Goal: Information Seeking & Learning: Learn about a topic

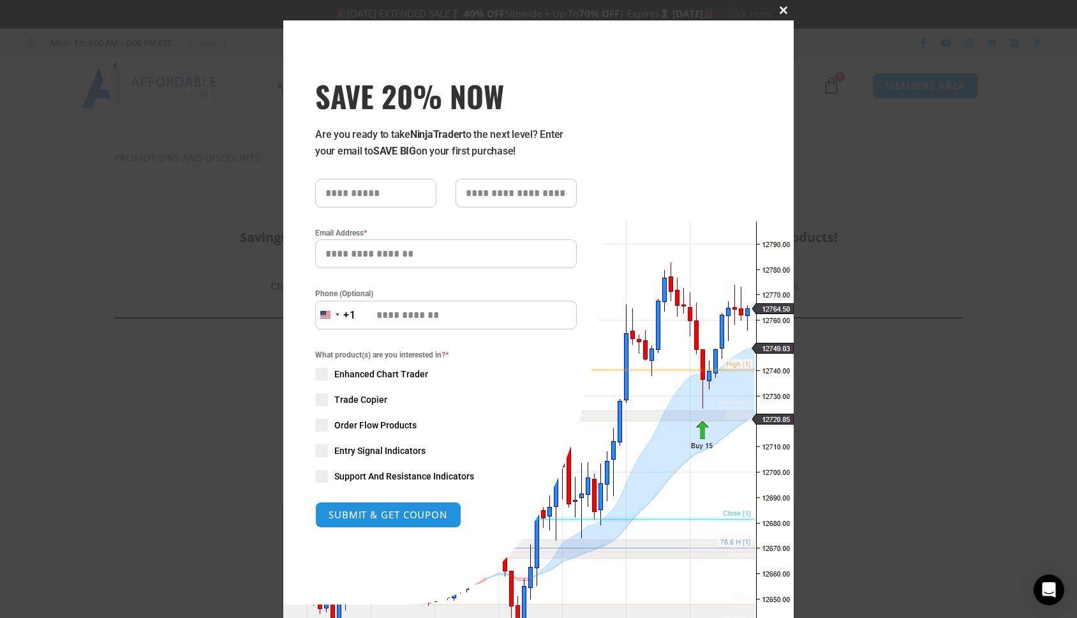
click at [785, 14] on button "Close this module" at bounding box center [783, 10] width 20 height 20
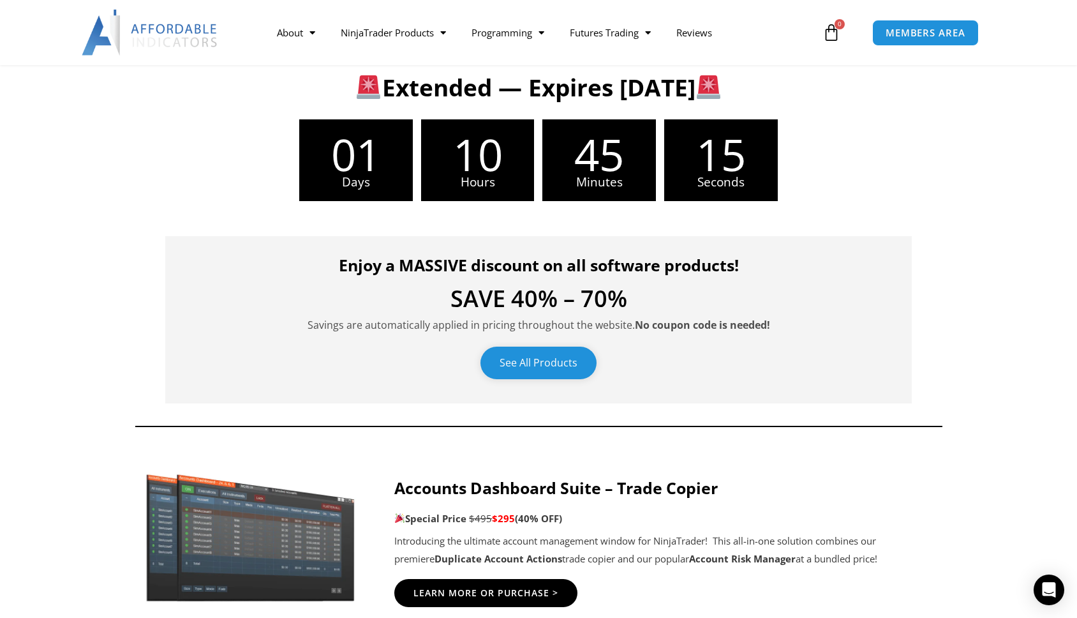
scroll to position [276, 0]
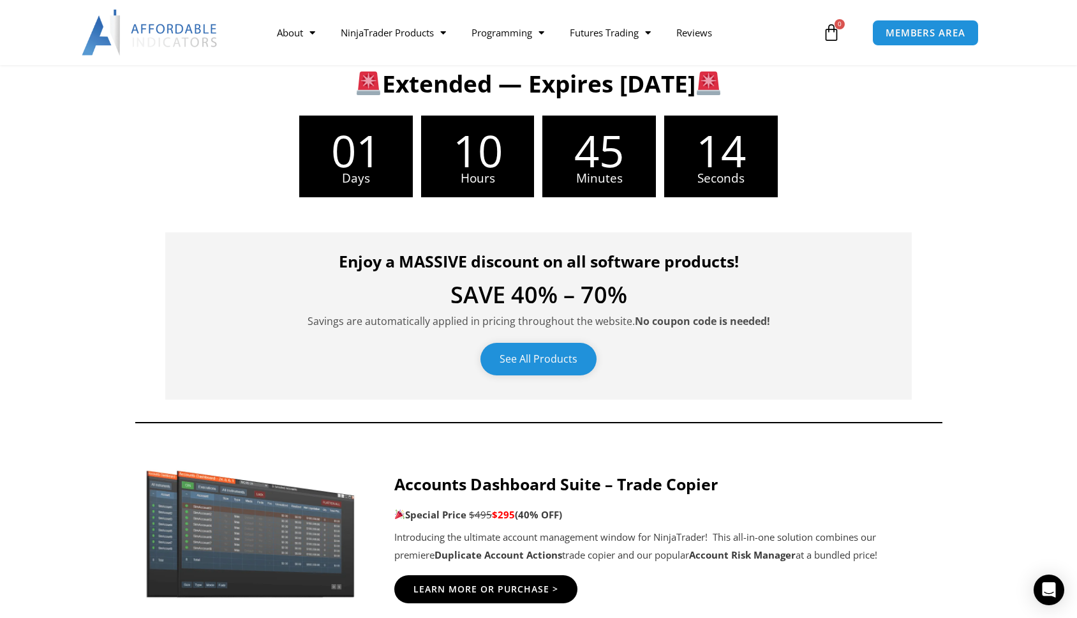
click at [567, 351] on link "See All Products" at bounding box center [538, 359] width 116 height 33
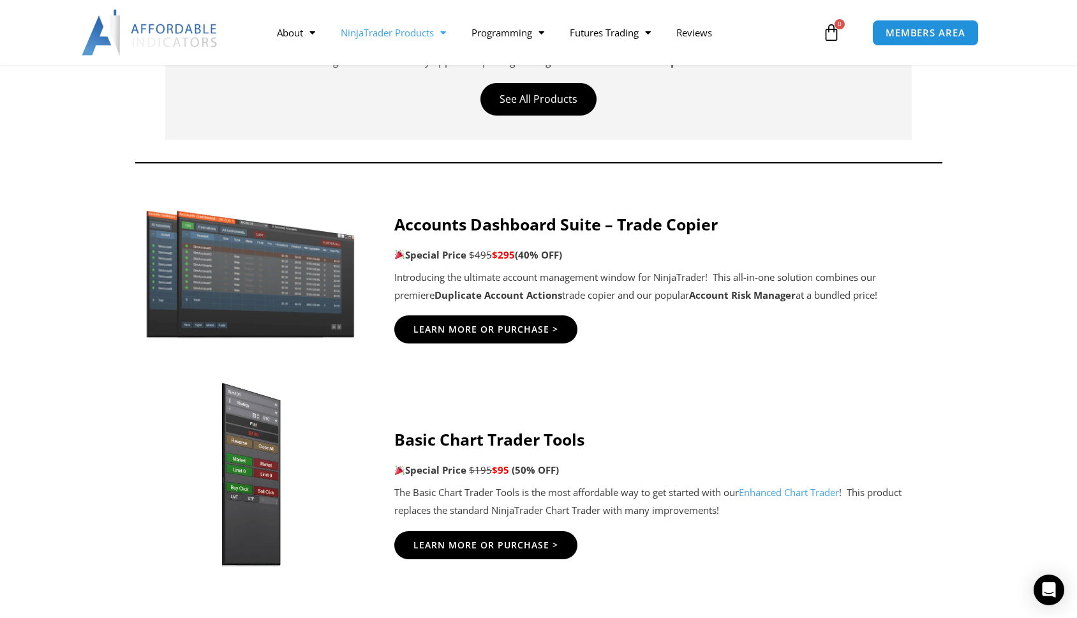
scroll to position [516, 0]
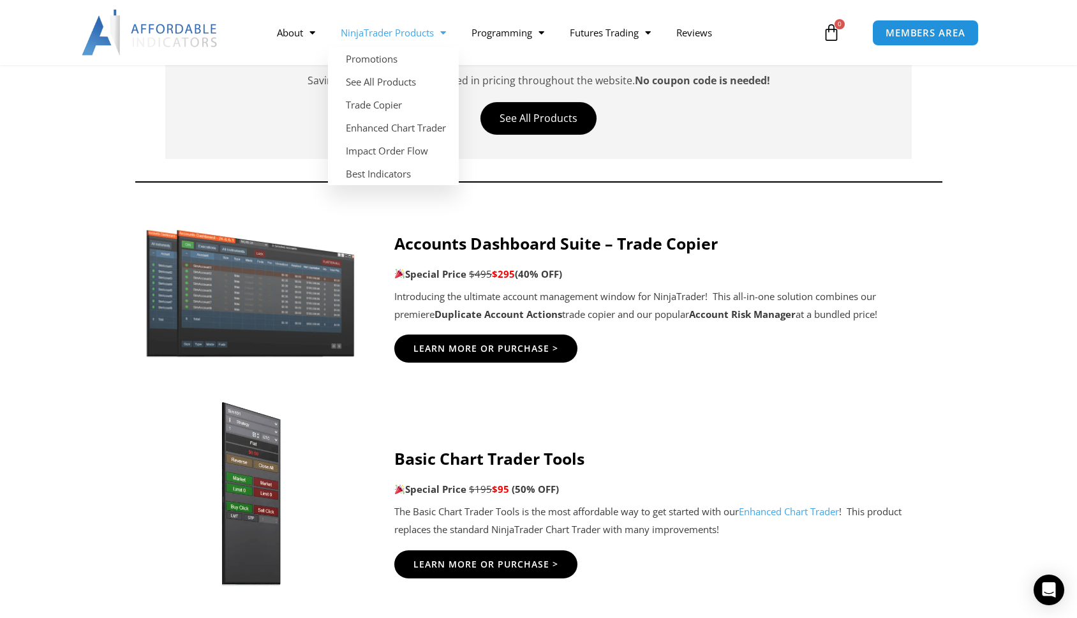
click at [413, 34] on link "NinjaTrader Products" at bounding box center [393, 32] width 131 height 29
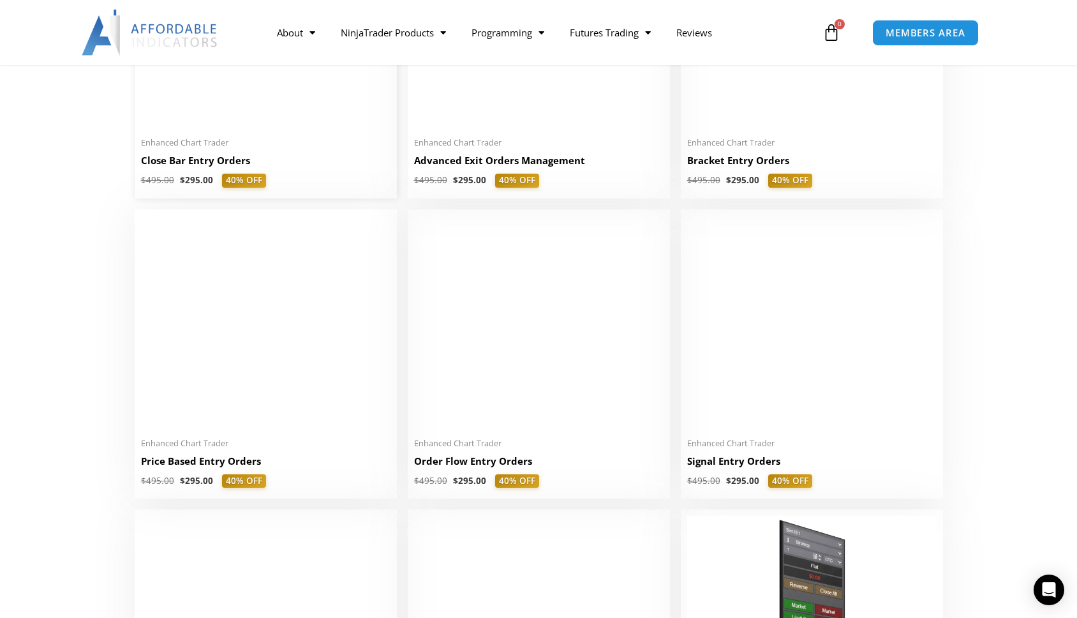
scroll to position [1044, 0]
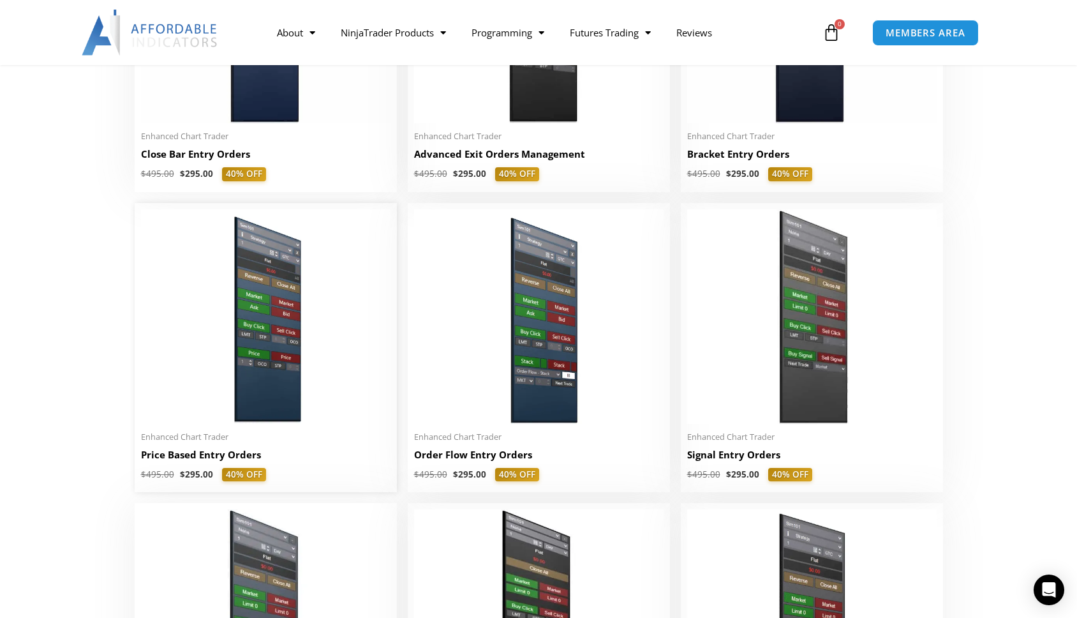
click at [307, 294] on img at bounding box center [265, 316] width 249 height 214
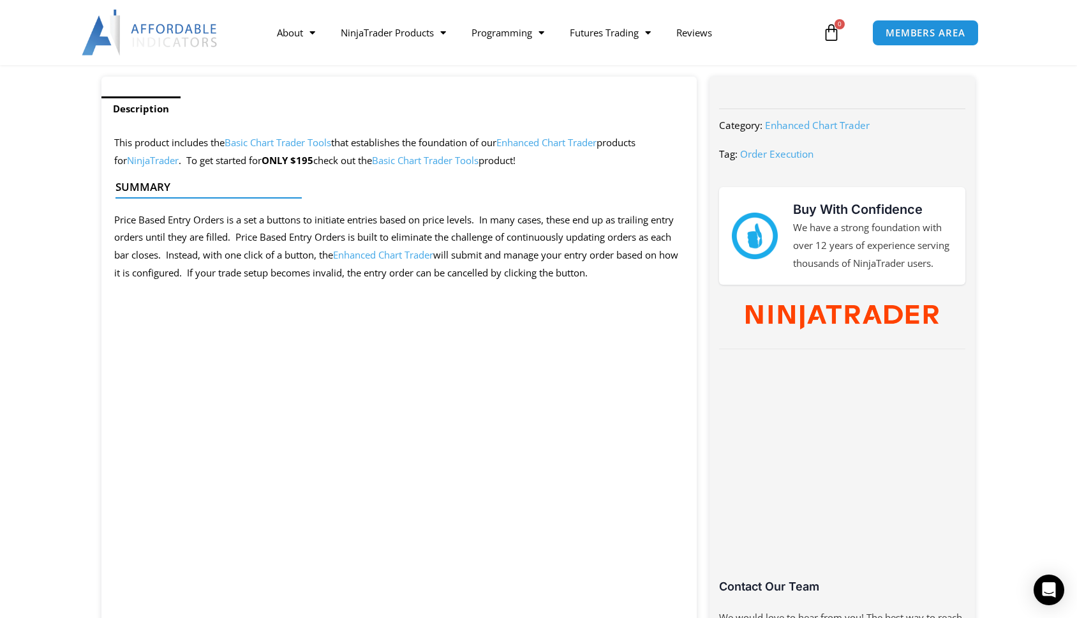
scroll to position [541, 0]
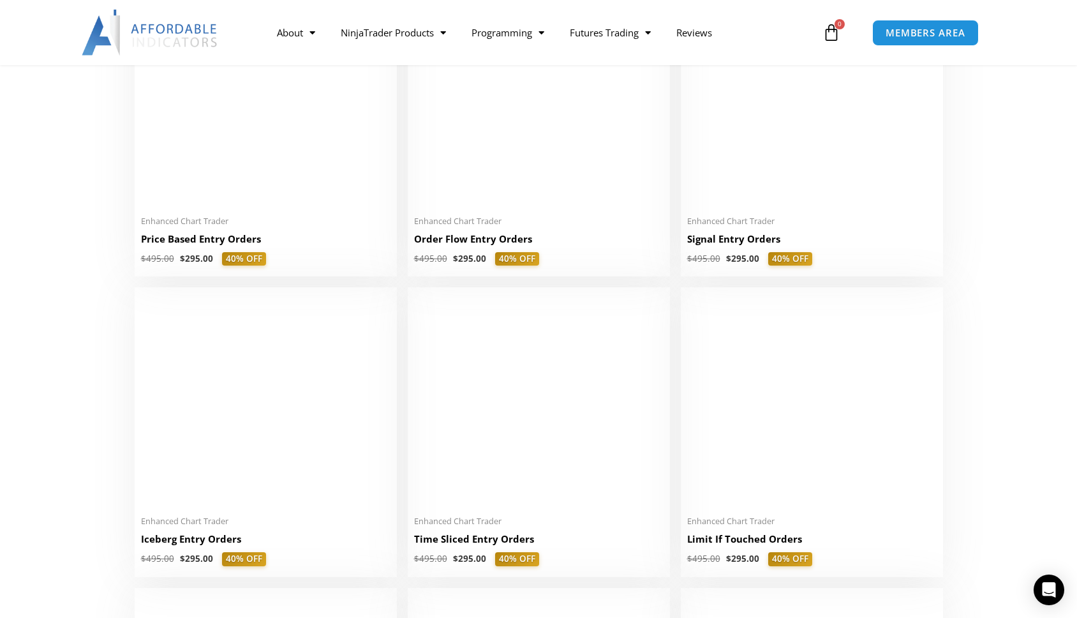
scroll to position [1266, 0]
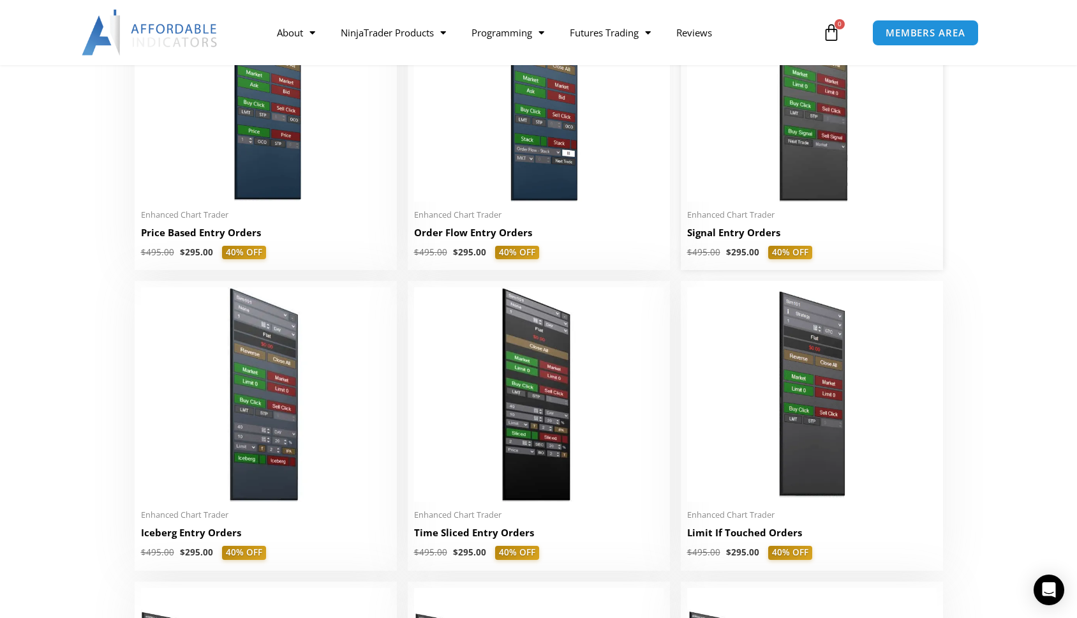
click at [725, 183] on img at bounding box center [811, 94] width 249 height 214
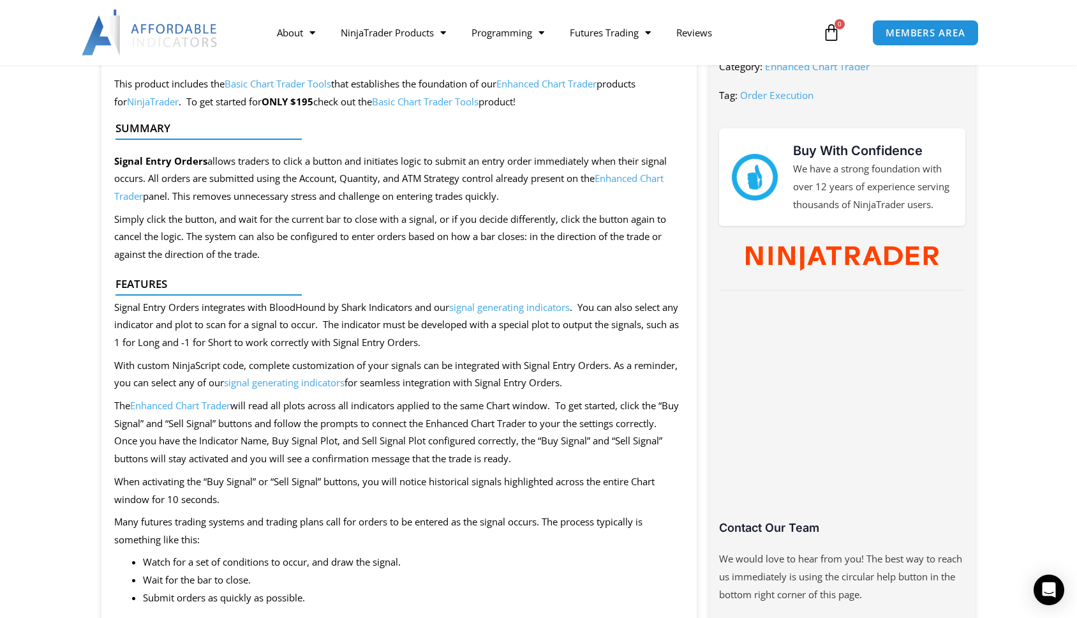
scroll to position [553, 0]
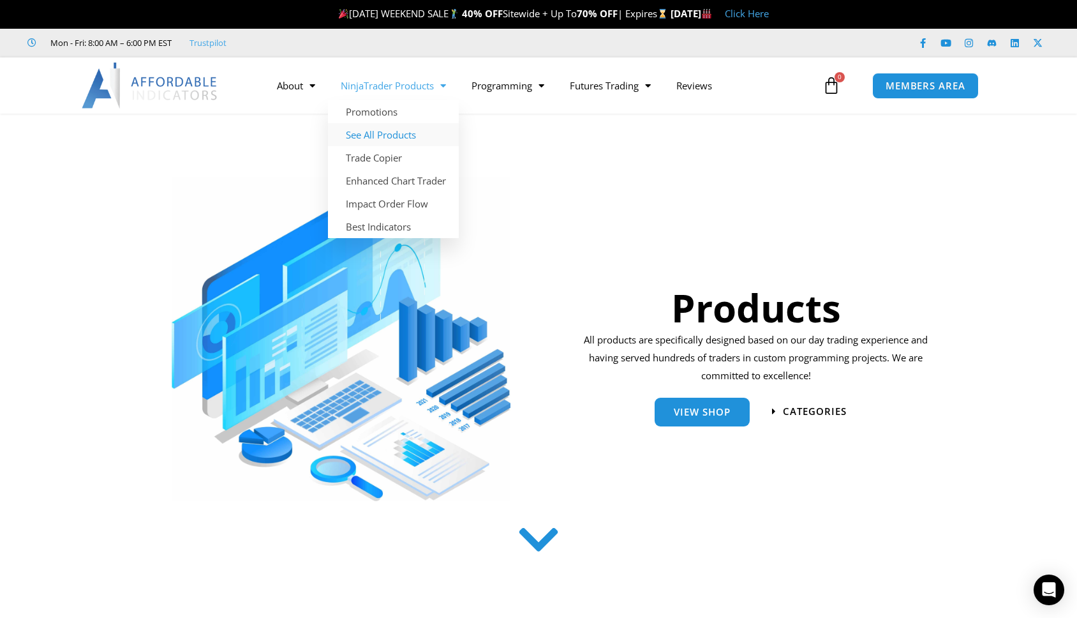
click at [398, 137] on link "See All Products" at bounding box center [393, 134] width 131 height 23
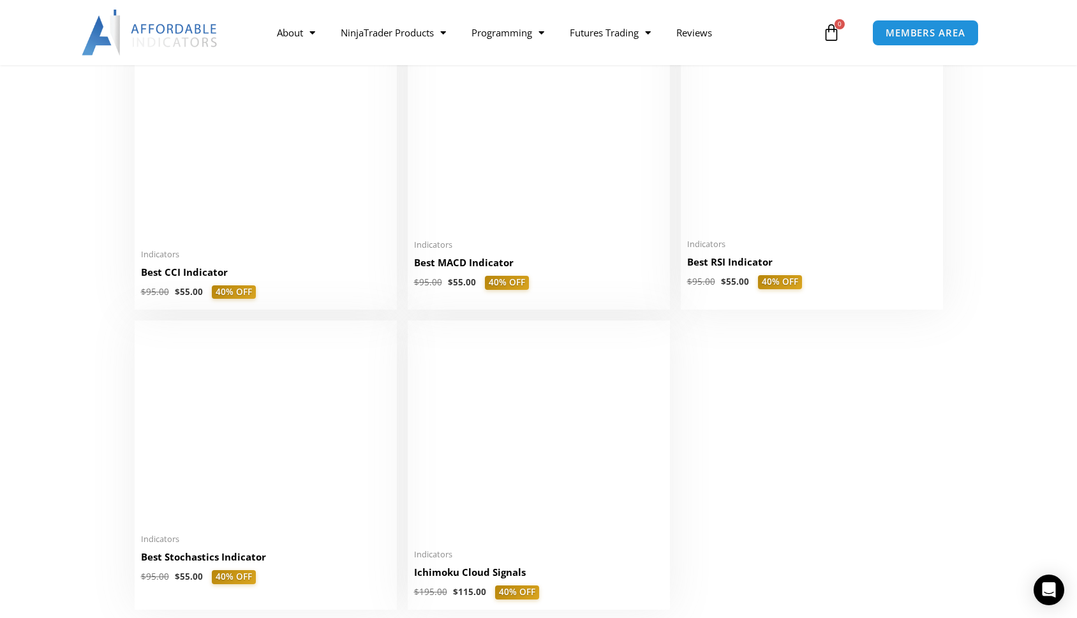
scroll to position [2718, 0]
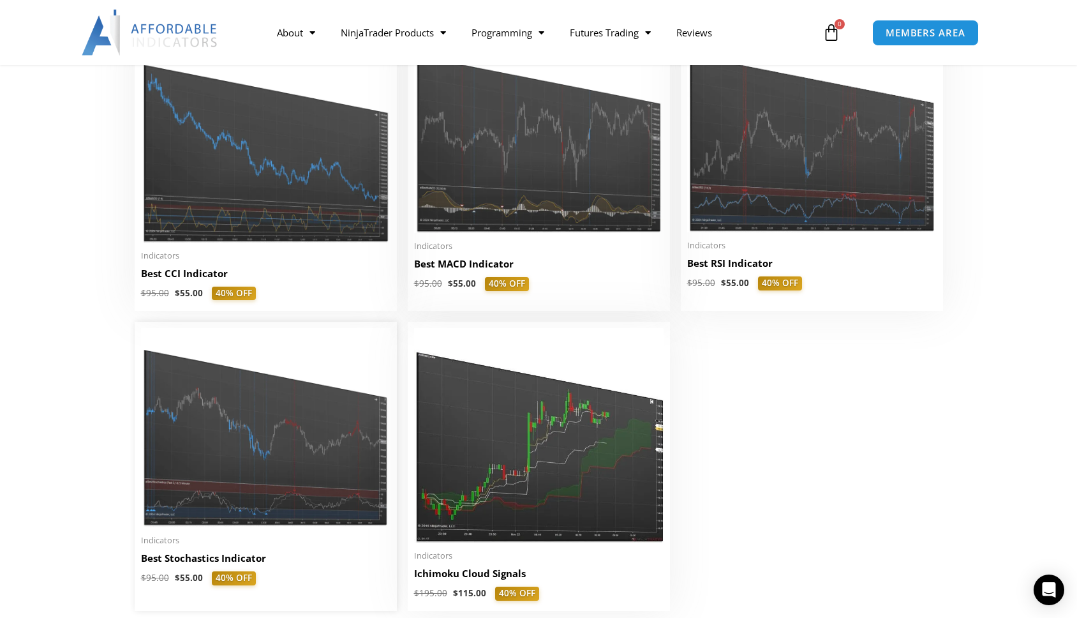
click at [276, 432] on img at bounding box center [265, 427] width 249 height 199
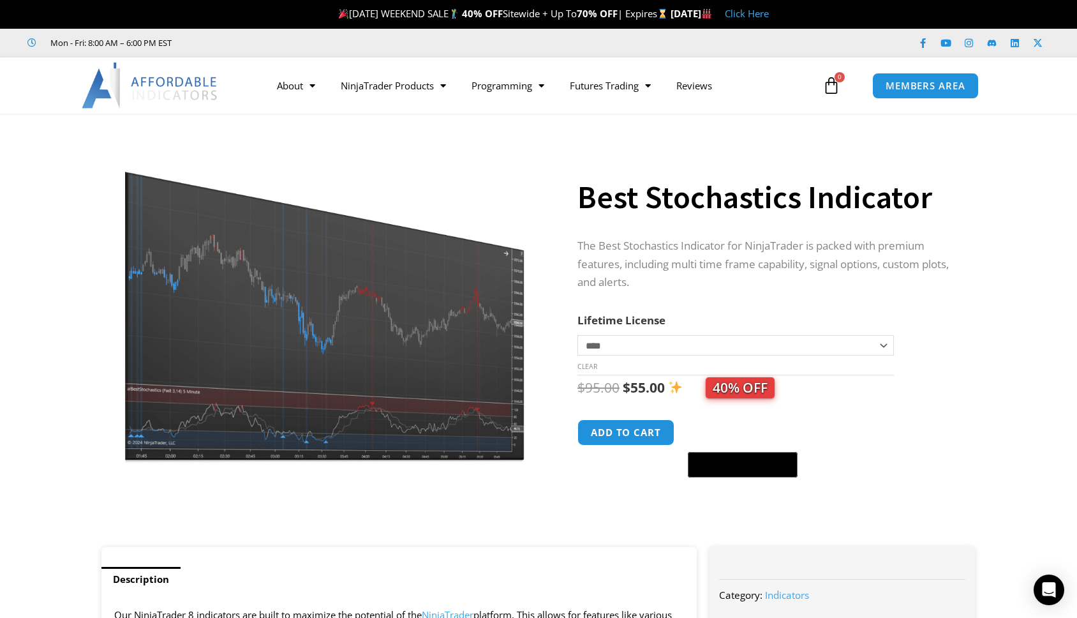
click at [436, 183] on img at bounding box center [325, 300] width 410 height 328
